Goal: Task Accomplishment & Management: Complete application form

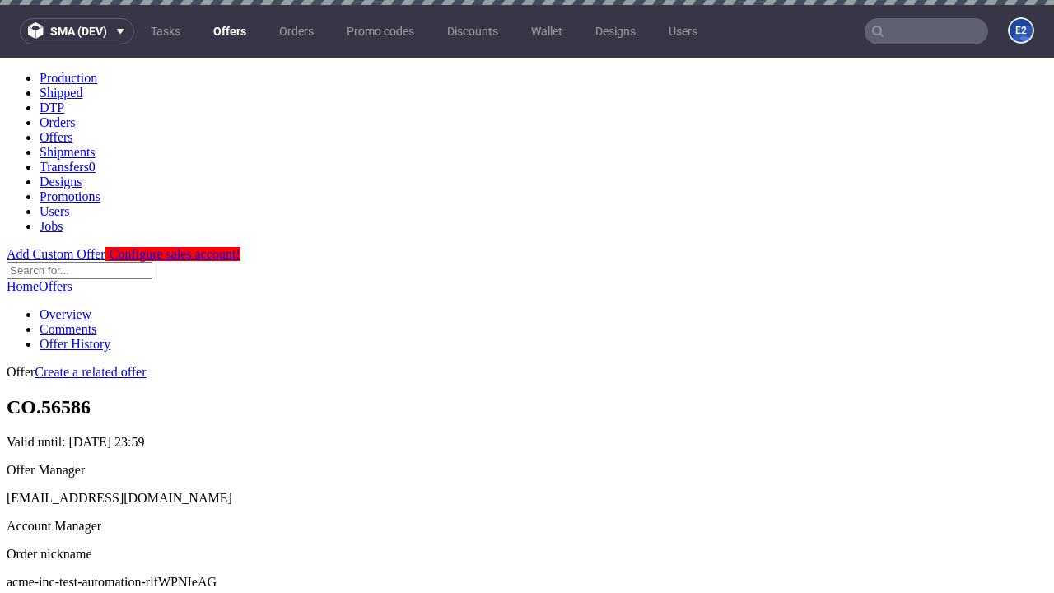
scroll to position [163, 0]
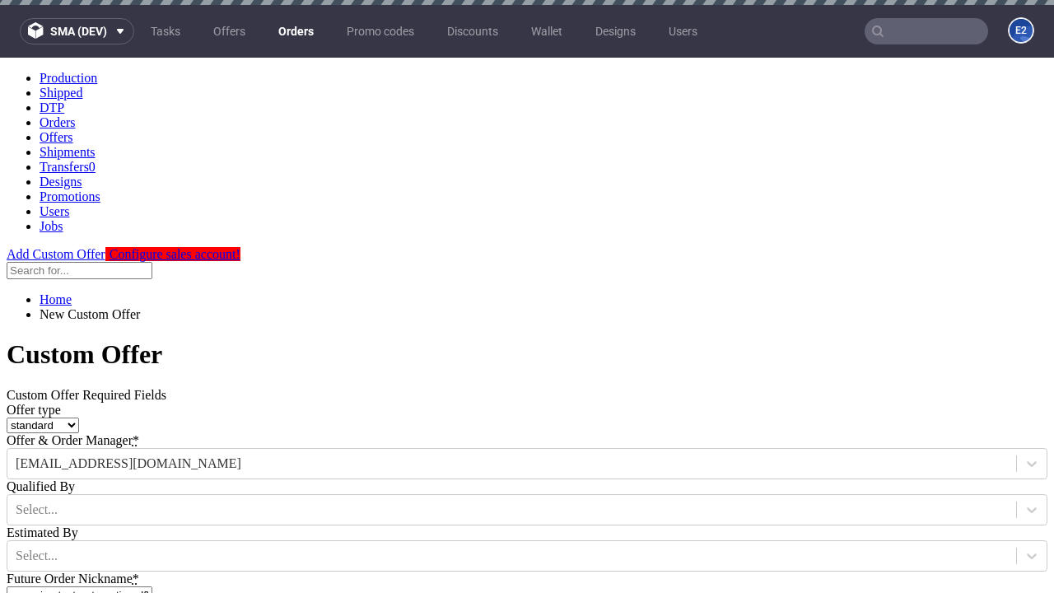
type input "acme-inc-test-automation-rlfWPNIeAG"
type input "[DATE]"
type input "[EMAIL_ADDRESS][DOMAIN_NAME]"
select select "gb"
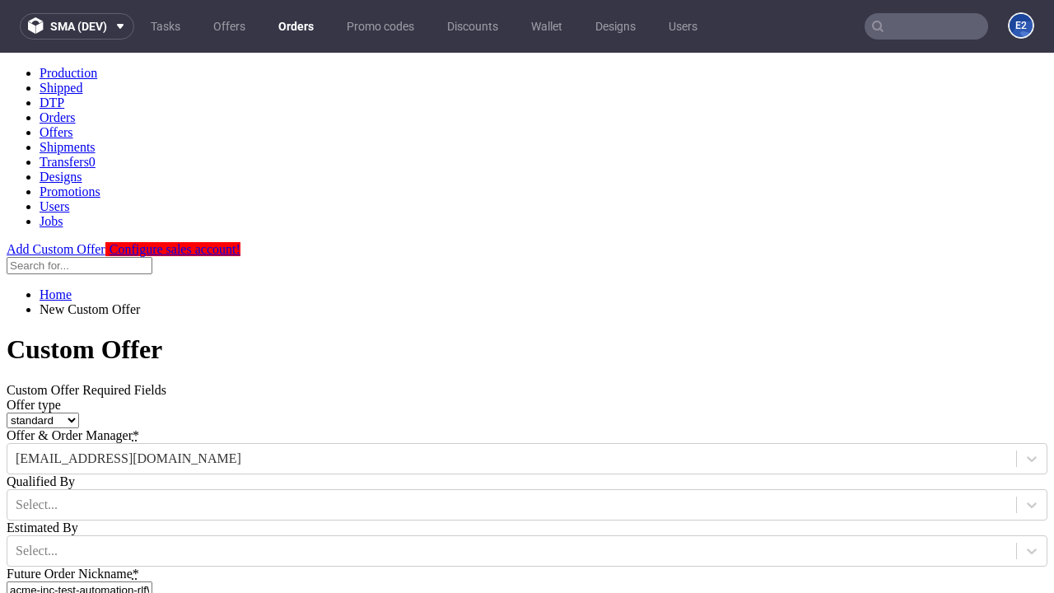
scroll to position [561, 0]
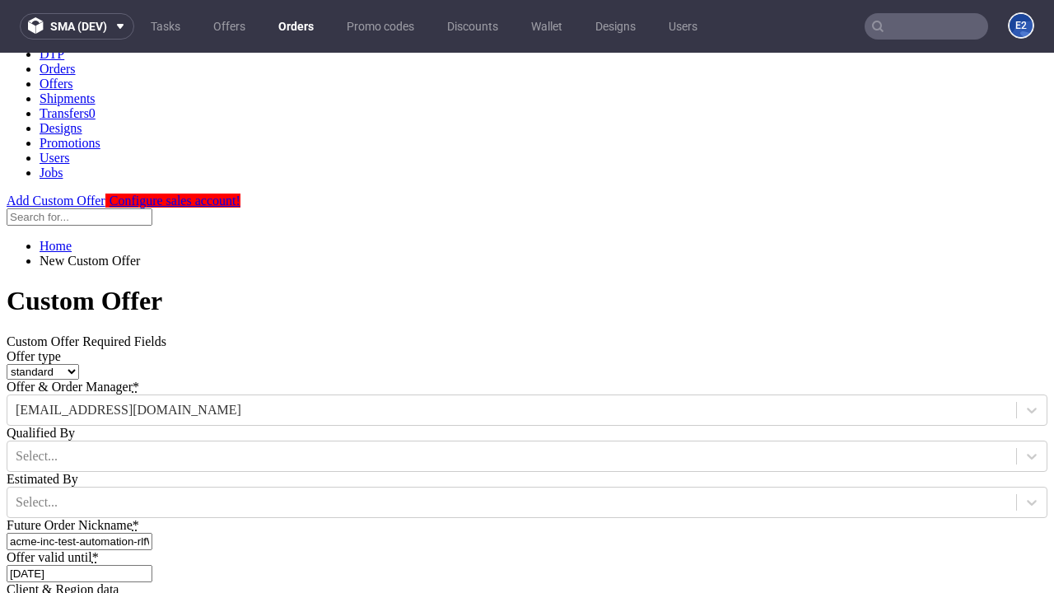
type input "[EMAIL_ADDRESS][DOMAIN_NAME]"
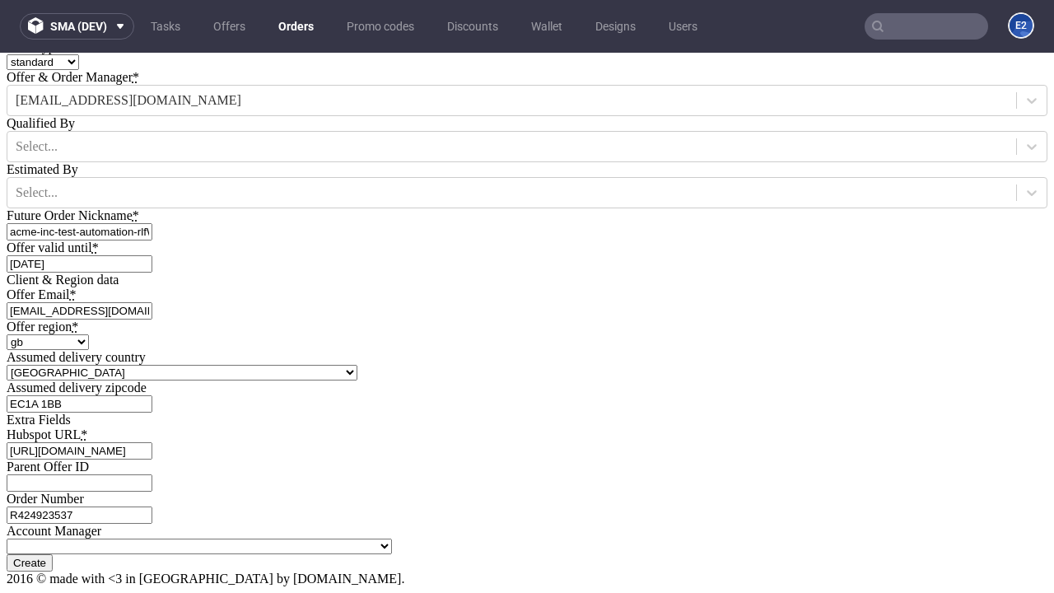
type input "[URL][DOMAIN_NAME]"
click at [53, 554] on input "Create" at bounding box center [30, 562] width 46 height 17
type input "Please wait..."
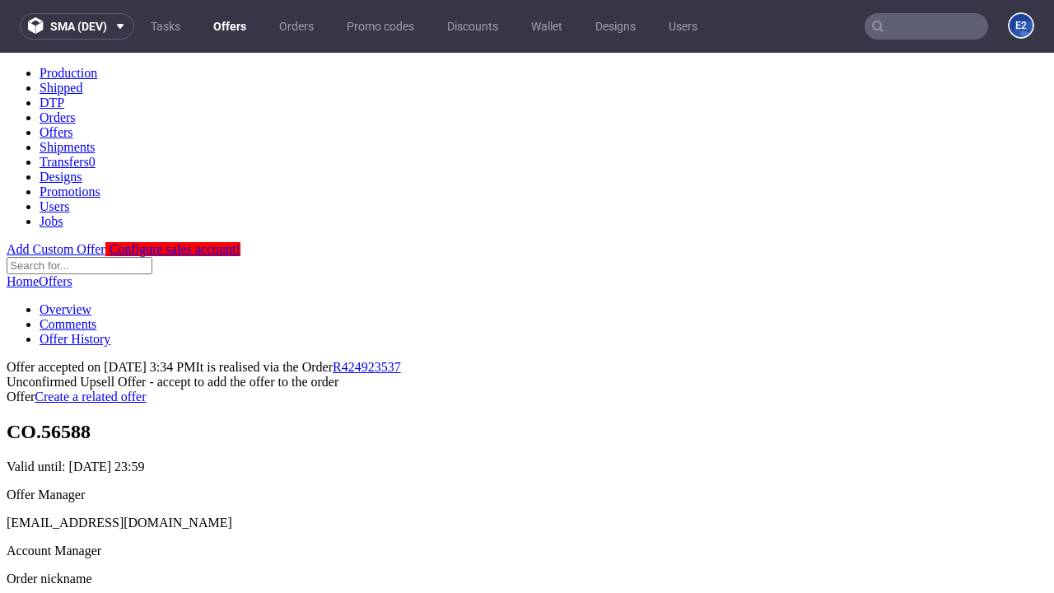
scroll to position [254, 0]
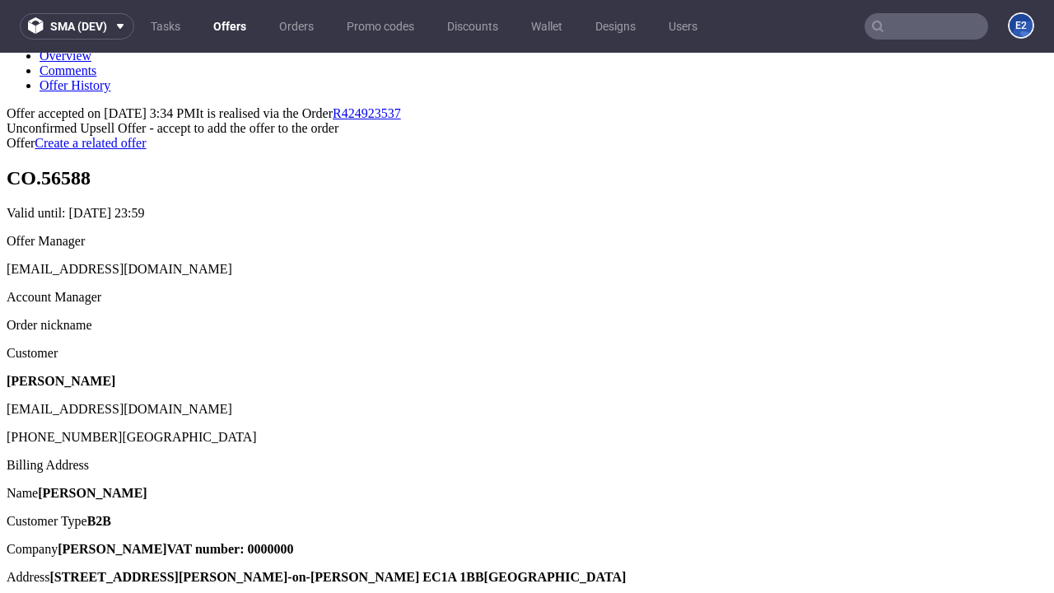
type input "In progress..."
